Goal: Transaction & Acquisition: Book appointment/travel/reservation

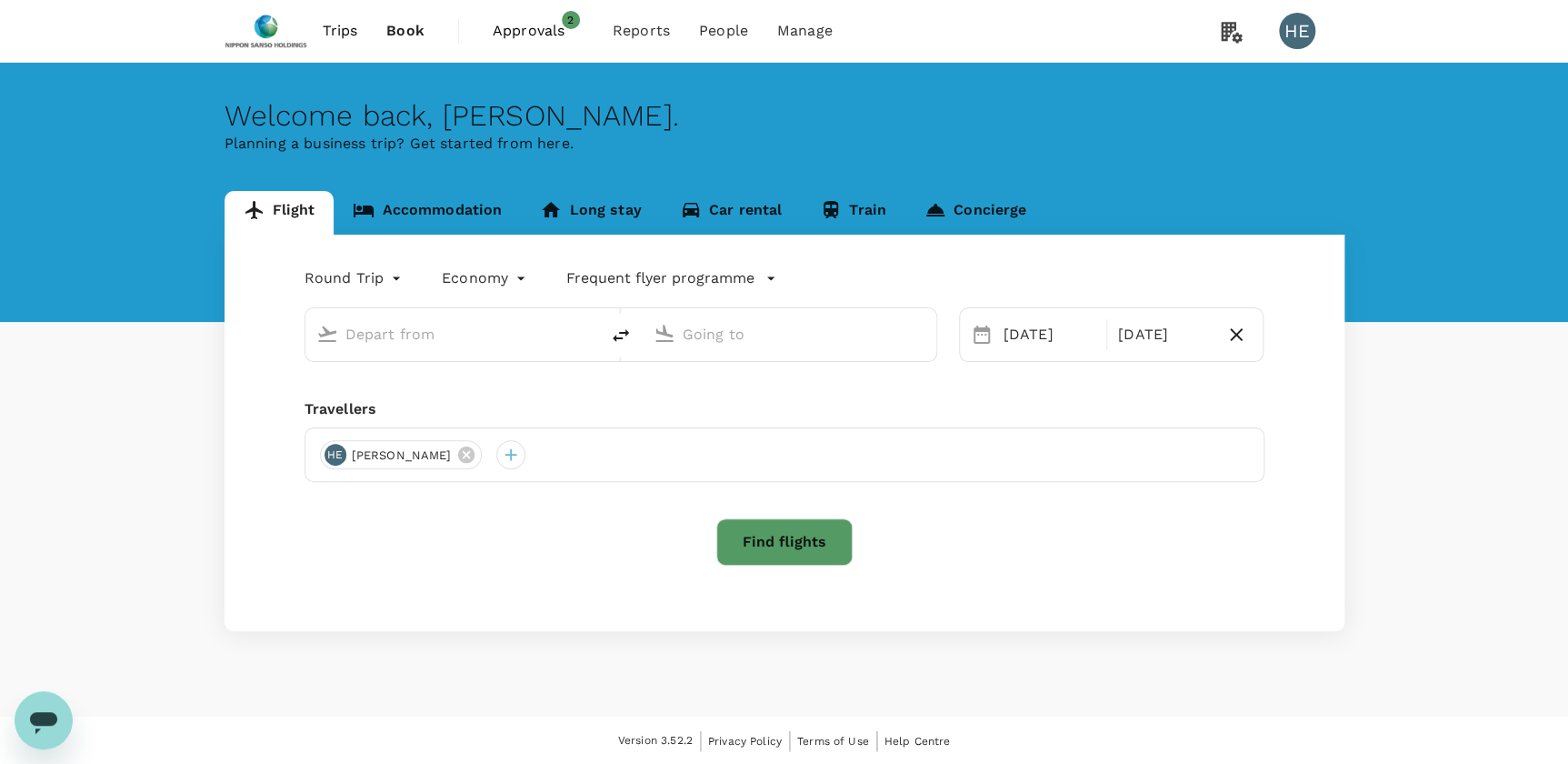
click at [518, 35] on span "Approvals" at bounding box center [537, 31] width 91 height 22
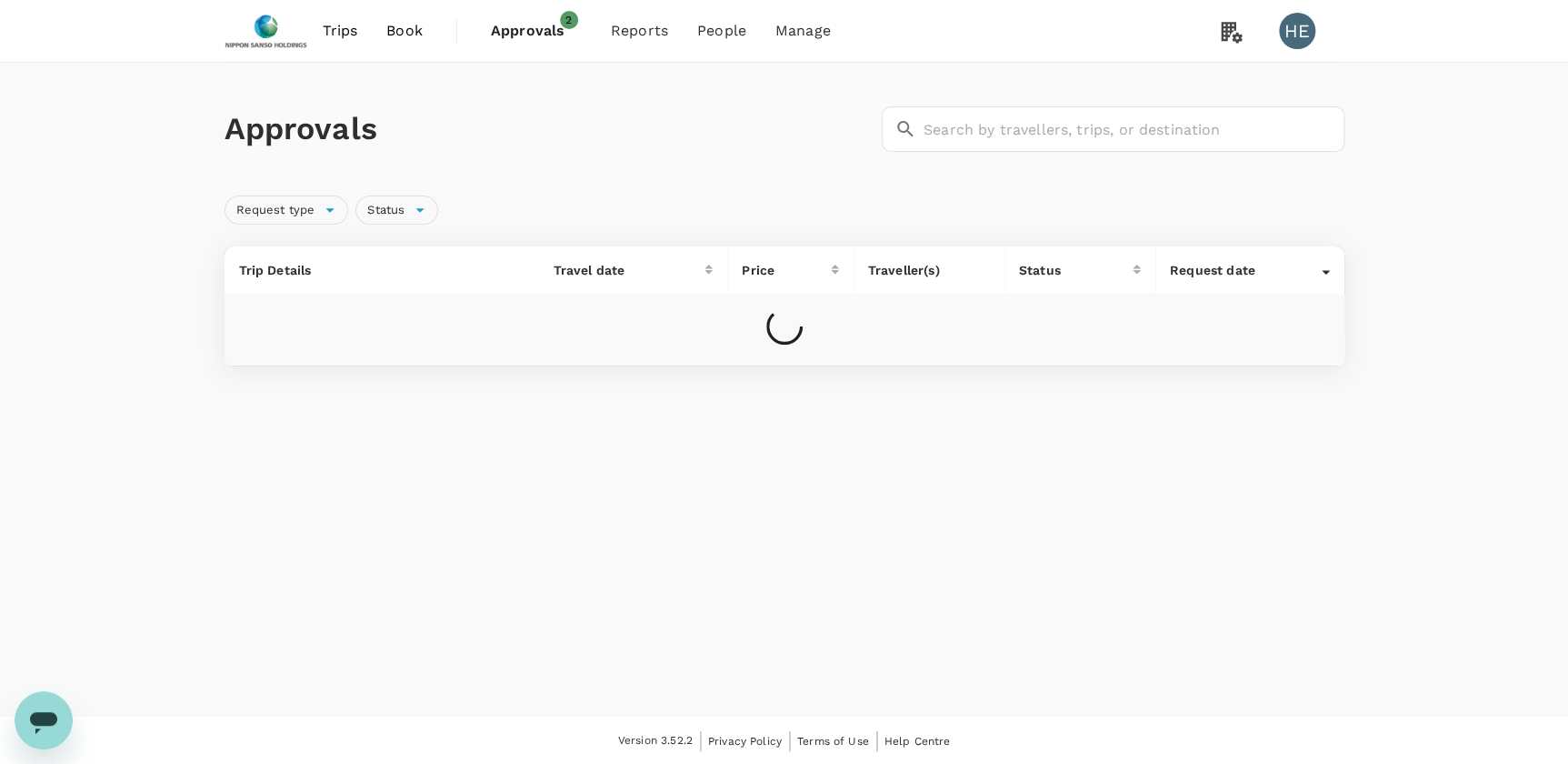
click at [1291, 615] on div "Approvals ​ ​ Request type Status Trip Details Travel date Price Traveller(s) S…" at bounding box center [784, 390] width 1568 height 654
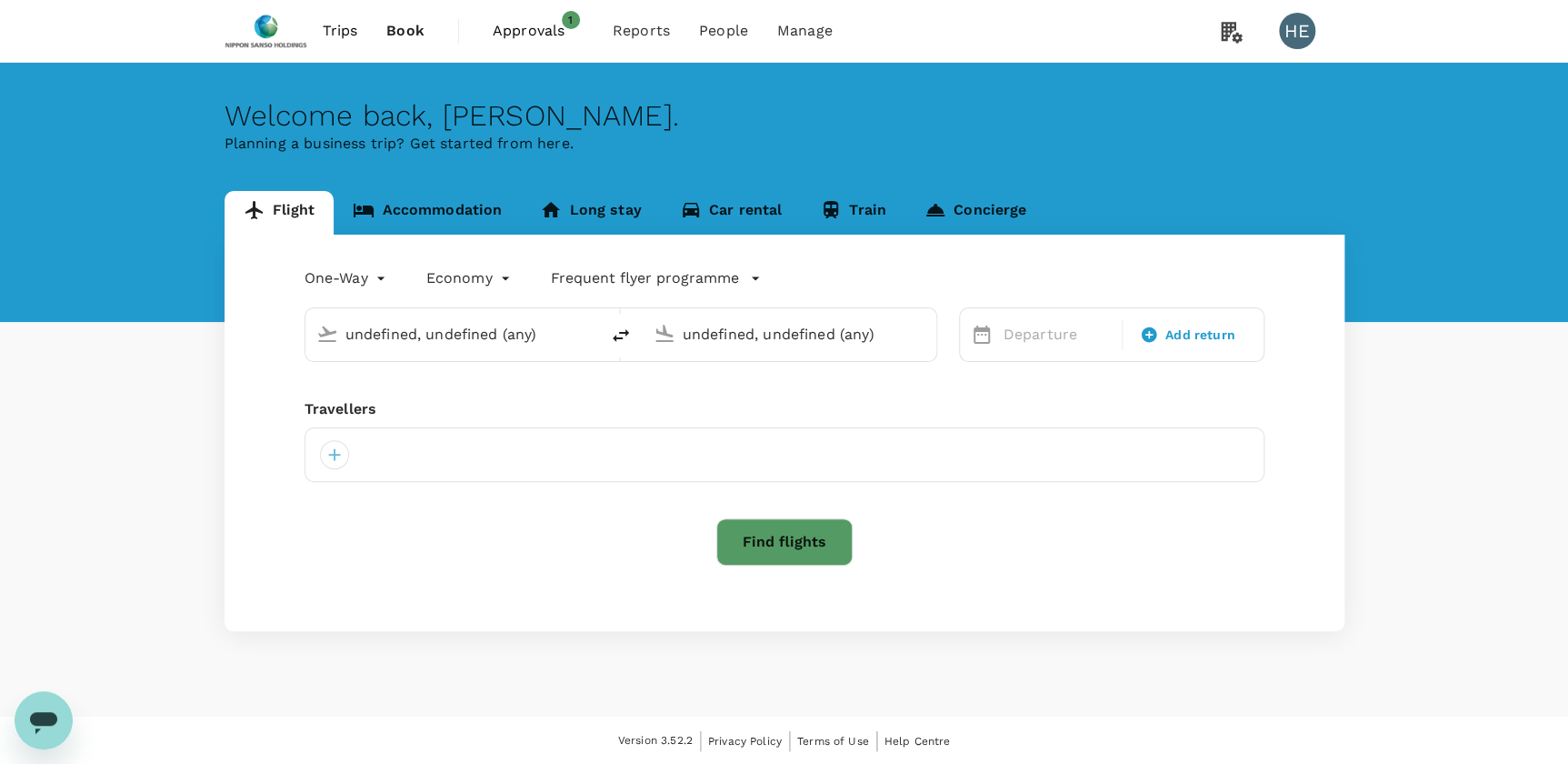
type input "roundtrip"
type input "business"
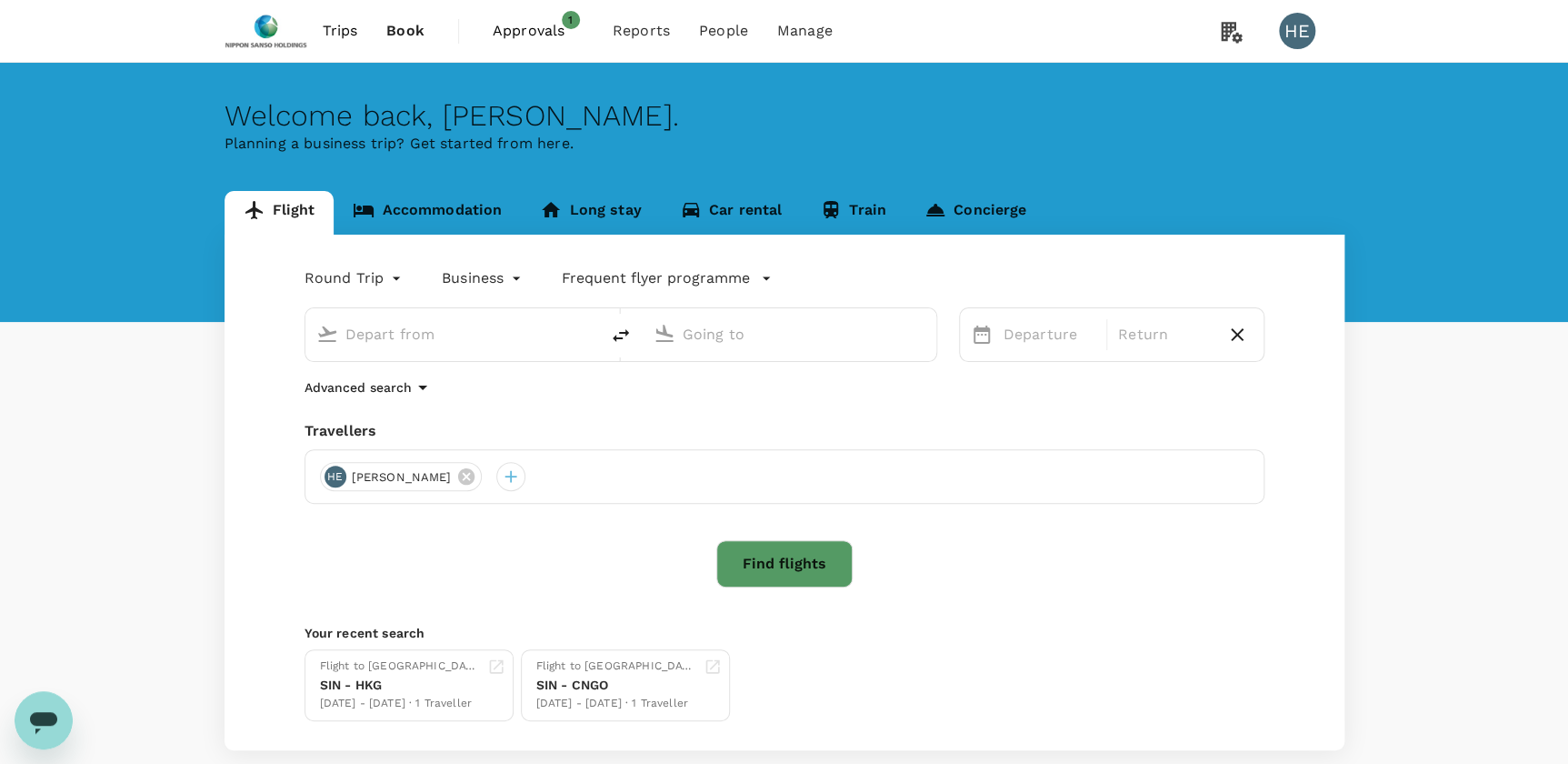
type input "Singapore Changi (SIN)"
type input "New Chitose (CTS)"
click at [555, 32] on span "Approvals" at bounding box center [537, 31] width 91 height 22
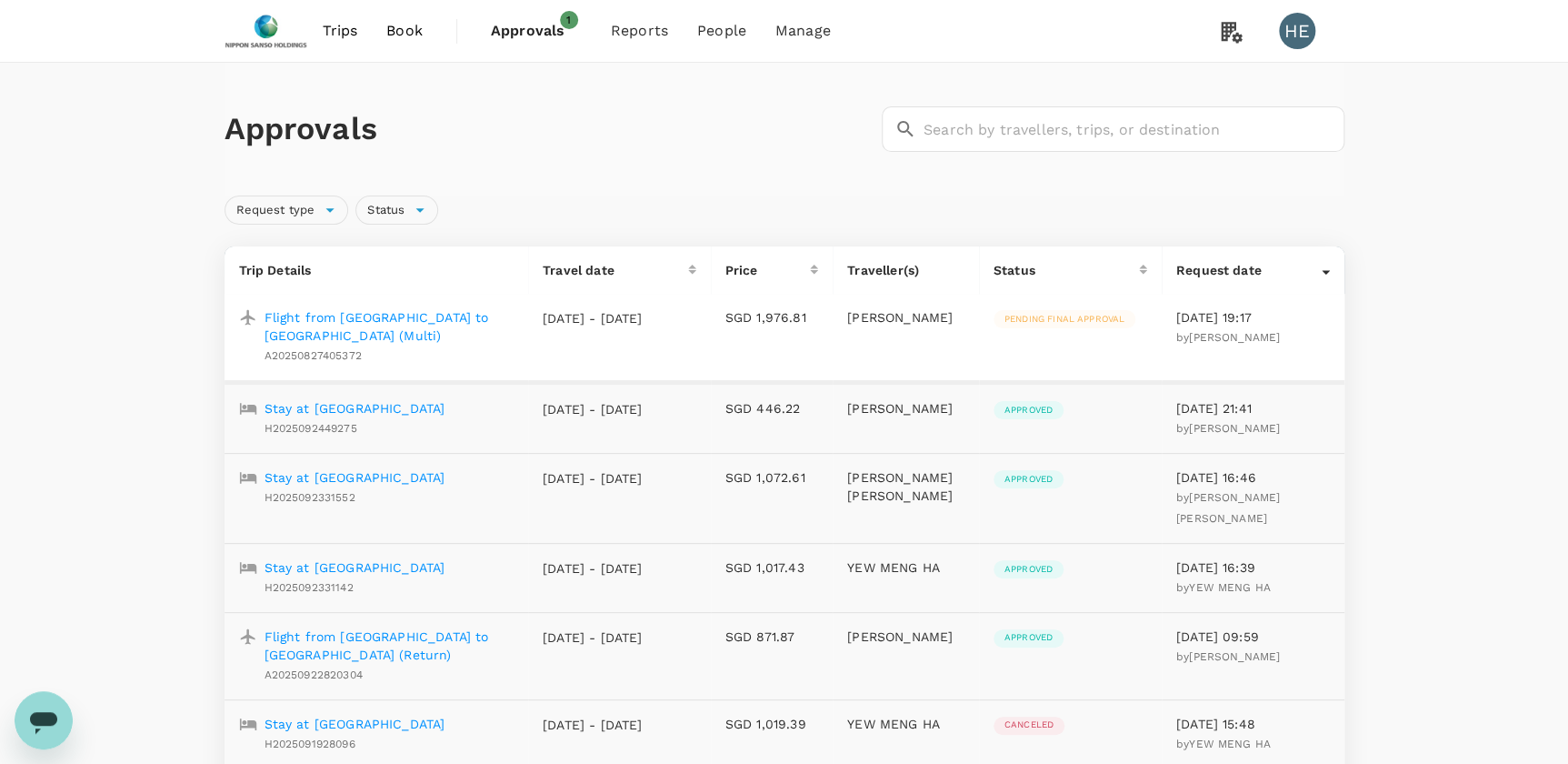
scroll to position [83, 0]
